Goal: Check status: Check status

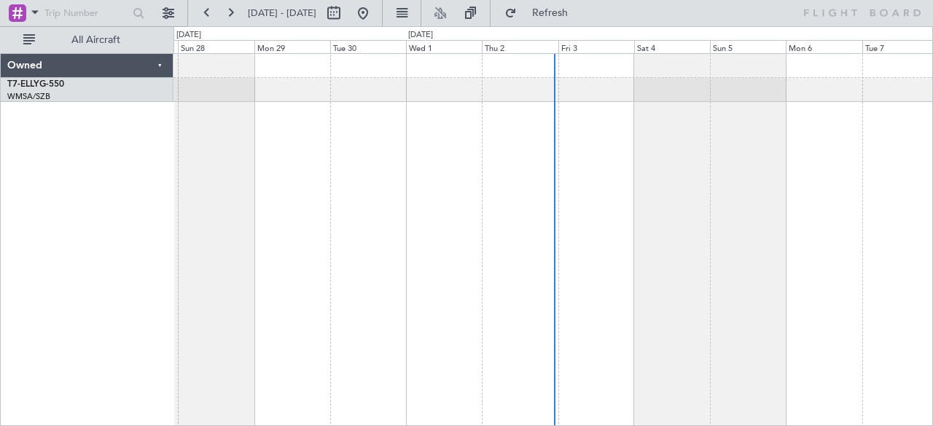
click at [270, 13] on span "[DATE] - [DATE]" at bounding box center [282, 13] width 69 height 13
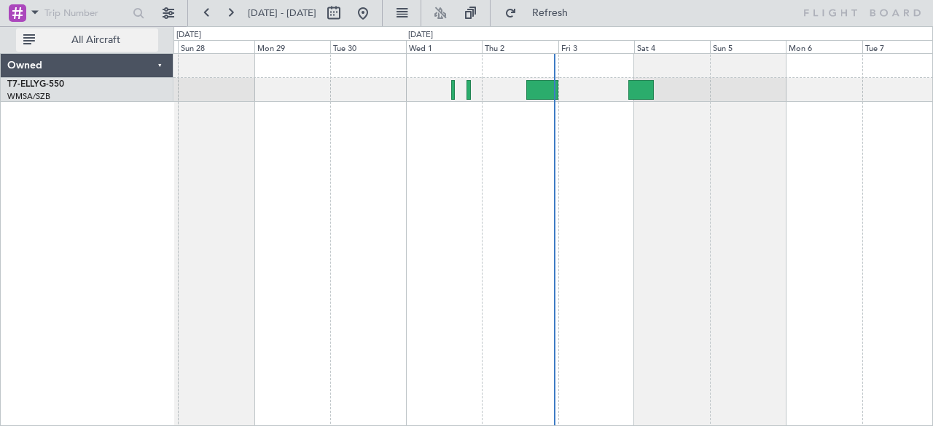
click at [111, 39] on span "All Aircraft" at bounding box center [96, 40] width 116 height 10
click at [111, 39] on span "Only With Activity" at bounding box center [96, 40] width 116 height 10
click at [45, 82] on link "T7-ELLY G-550" at bounding box center [35, 84] width 57 height 9
